Goal: Task Accomplishment & Management: Manage account settings

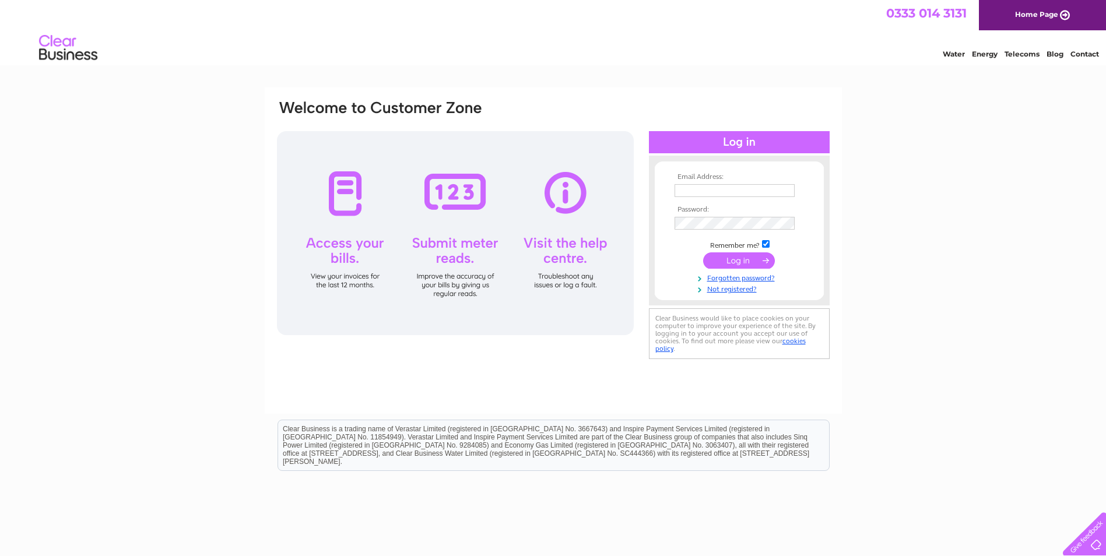
type input "dawn@maxifiltration.co.uk"
click at [736, 258] on input "submit" at bounding box center [739, 260] width 72 height 16
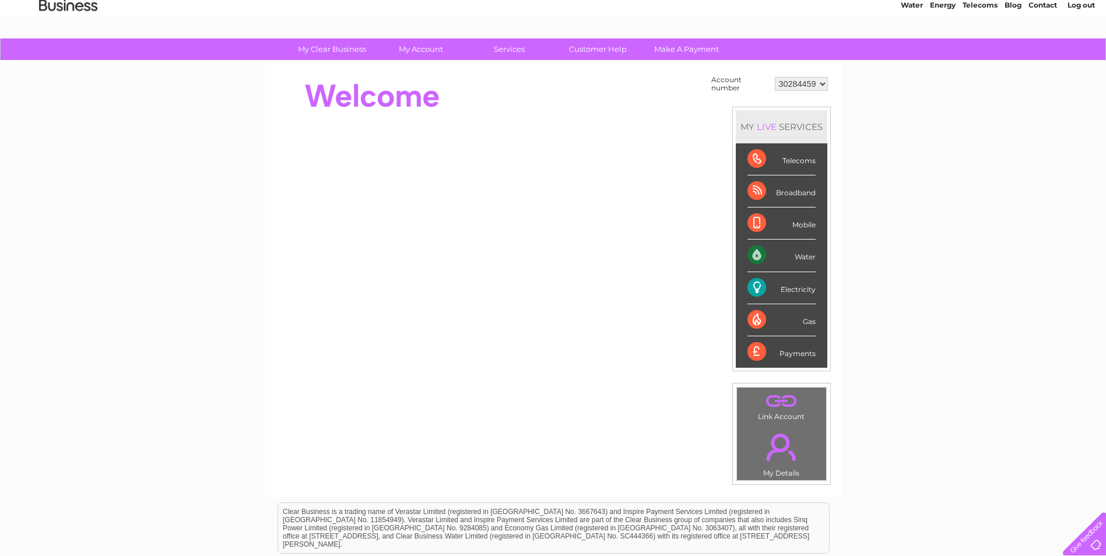
scroll to position [117, 0]
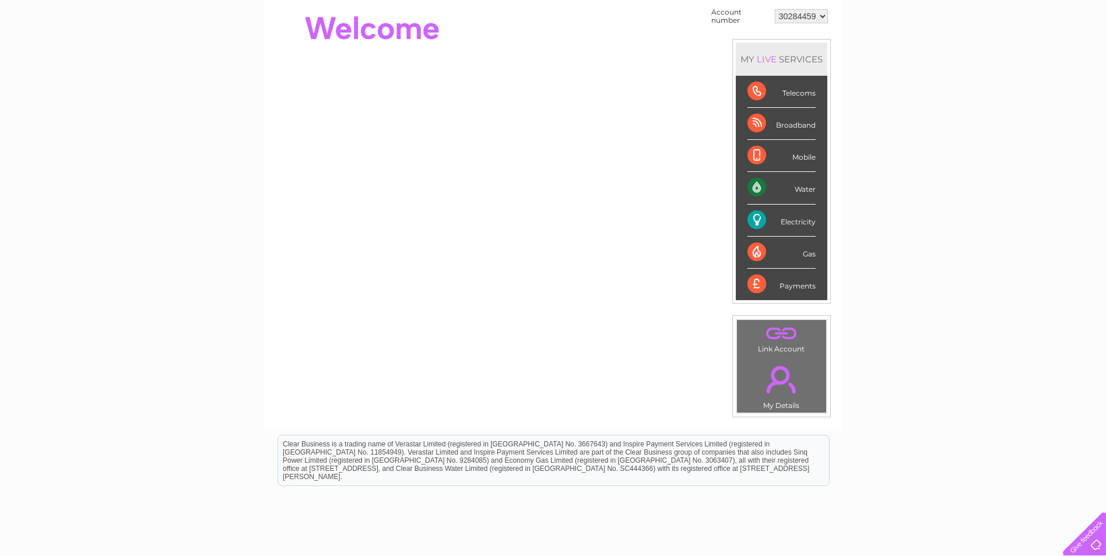
click at [767, 224] on div "Electricity" at bounding box center [781, 221] width 68 height 32
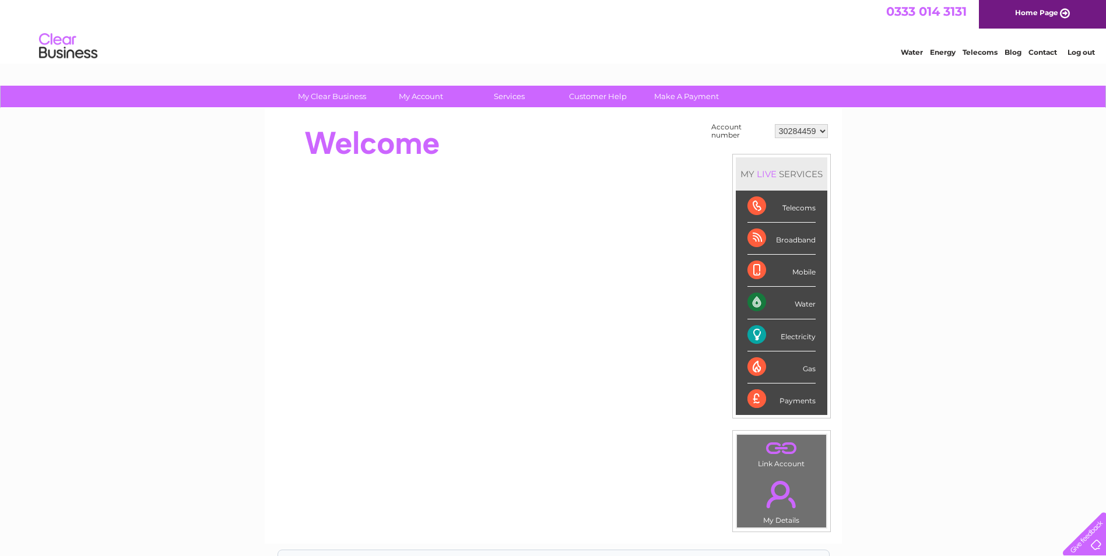
scroll to position [0, 0]
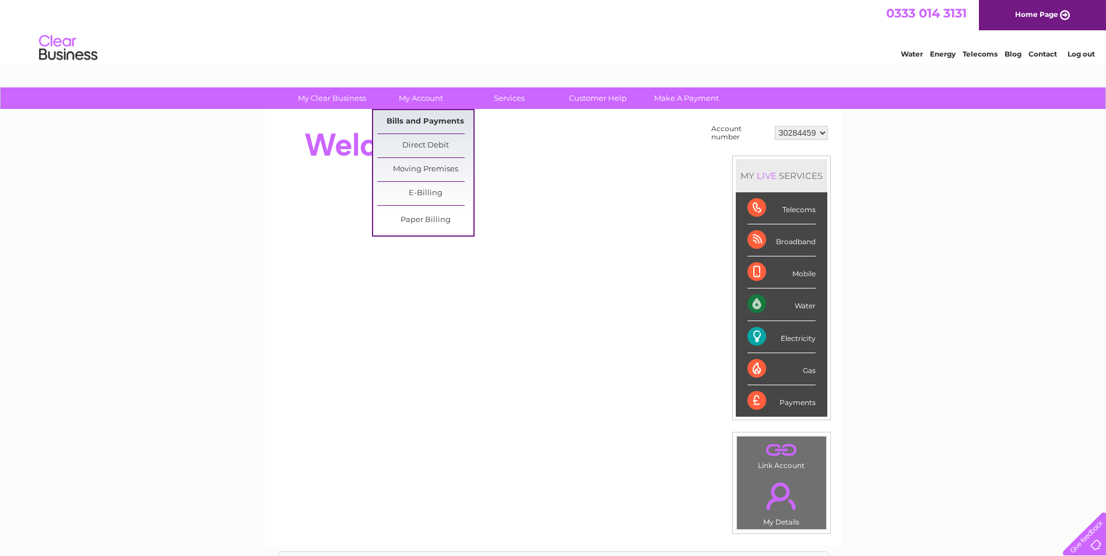
click at [438, 125] on link "Bills and Payments" at bounding box center [425, 121] width 96 height 23
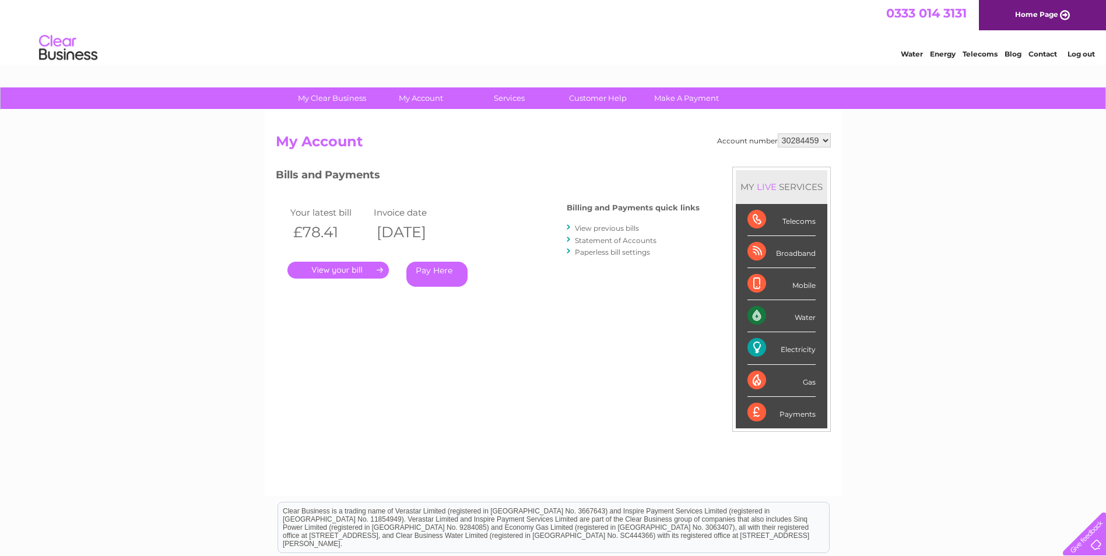
click at [343, 271] on link "." at bounding box center [337, 270] width 101 height 17
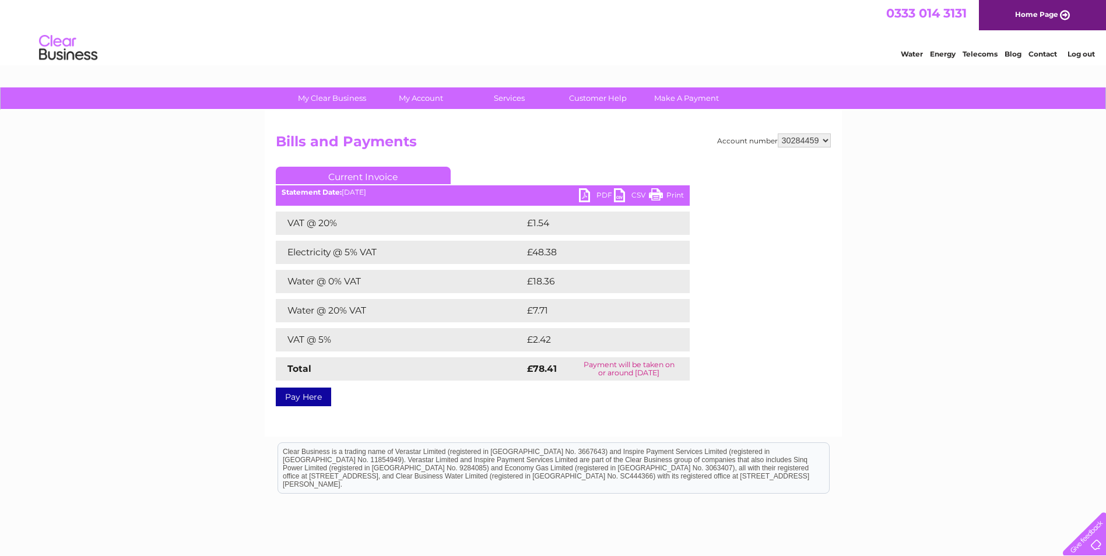
click at [583, 195] on link "PDF" at bounding box center [596, 196] width 35 height 17
